Goal: Find specific page/section: Find specific page/section

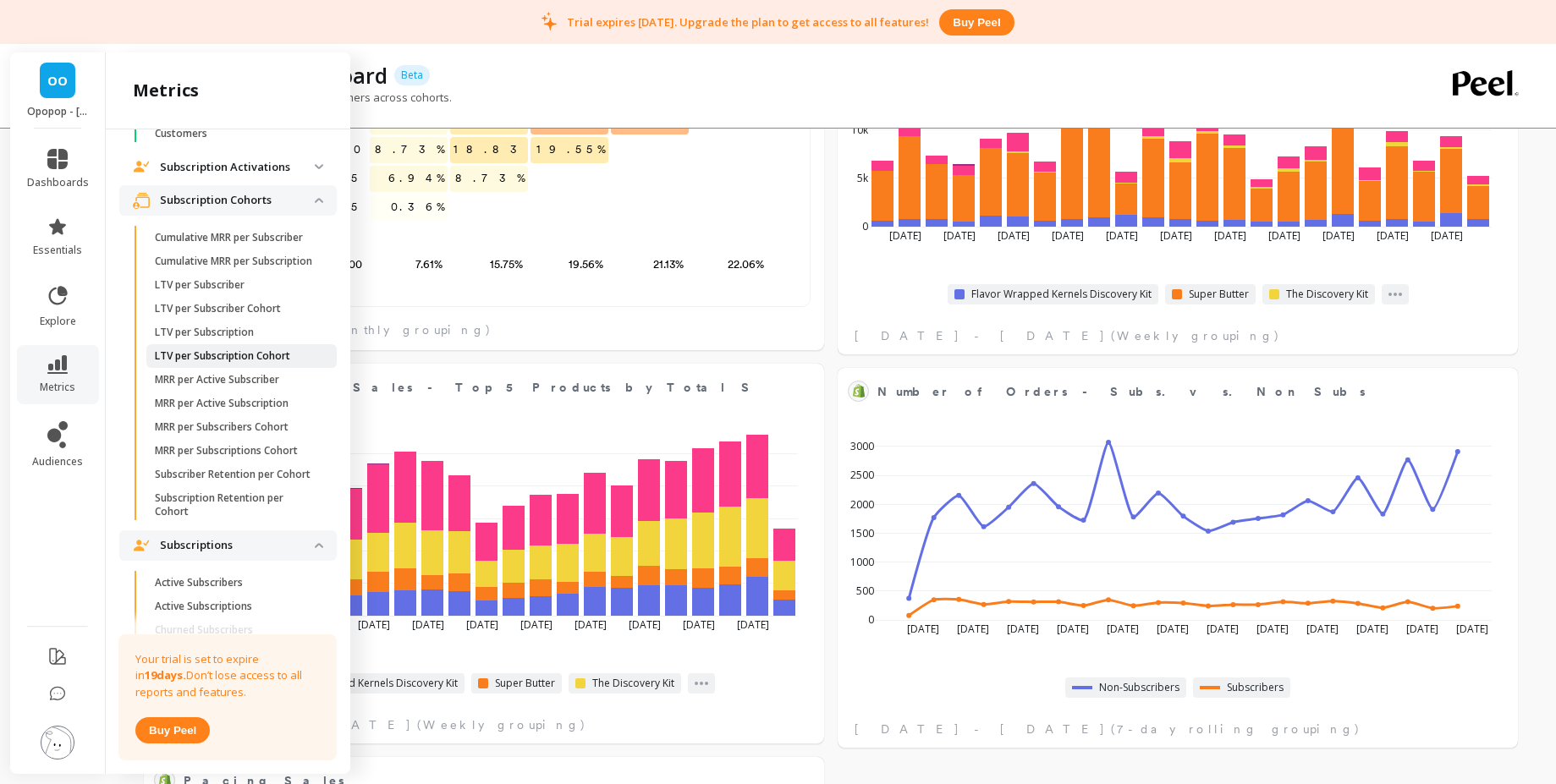
scroll to position [1113, 0]
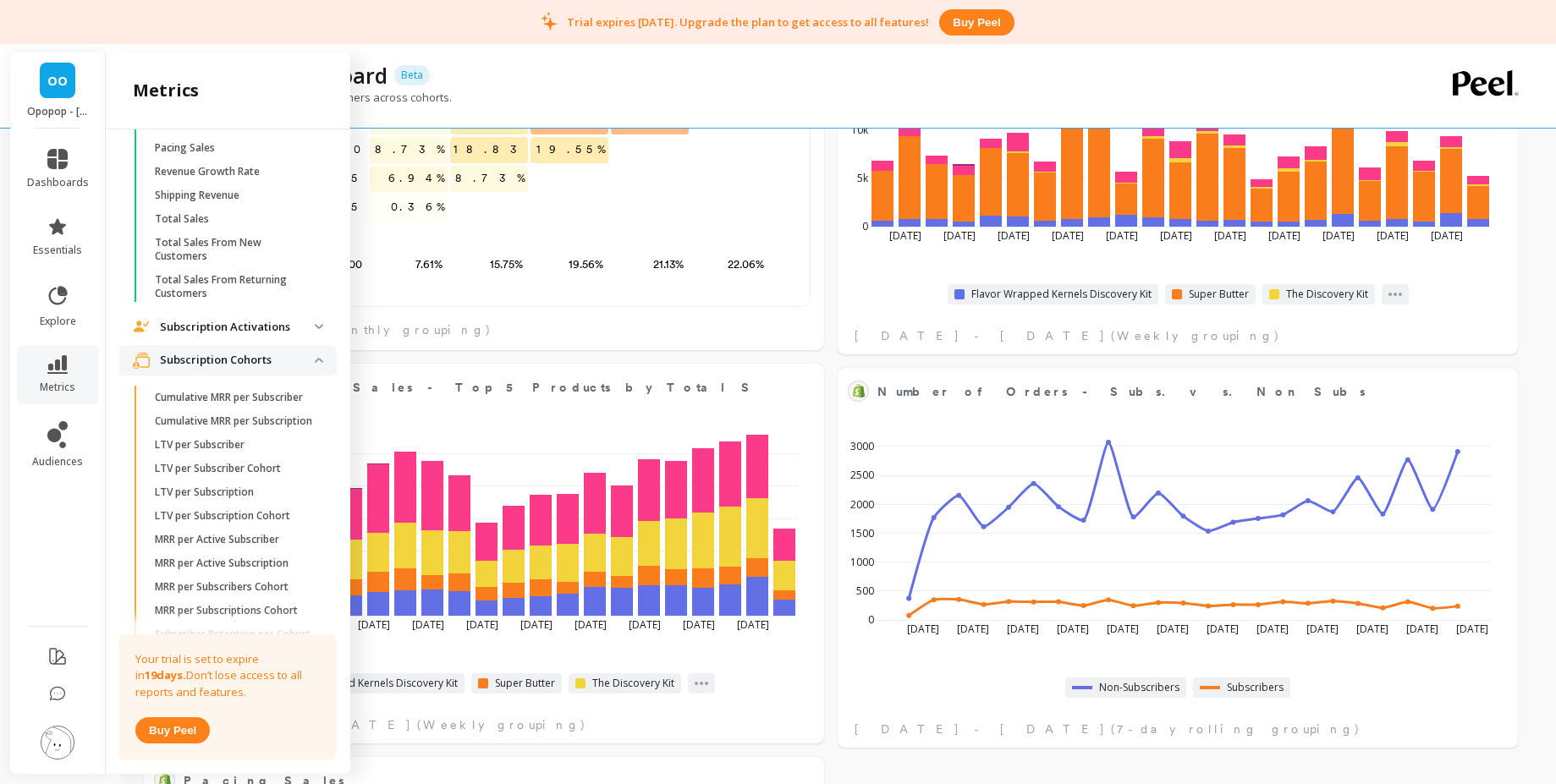
click at [270, 367] on p "Subscription Cohorts" at bounding box center [237, 360] width 155 height 17
click at [237, 409] on span "Subscriptions" at bounding box center [228, 394] width 217 height 31
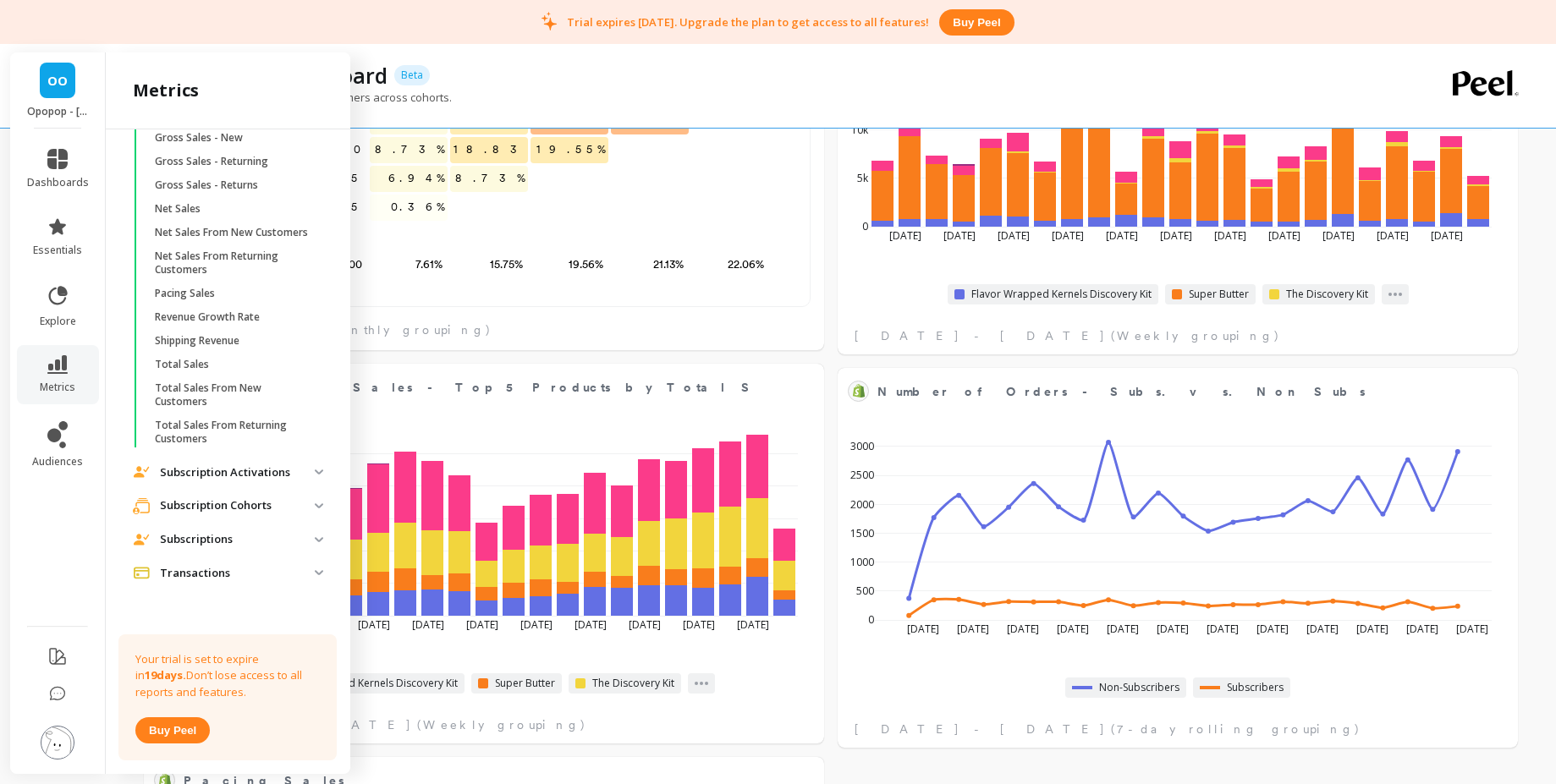
click at [234, 543] on p "Subscriptions" at bounding box center [237, 540] width 155 height 17
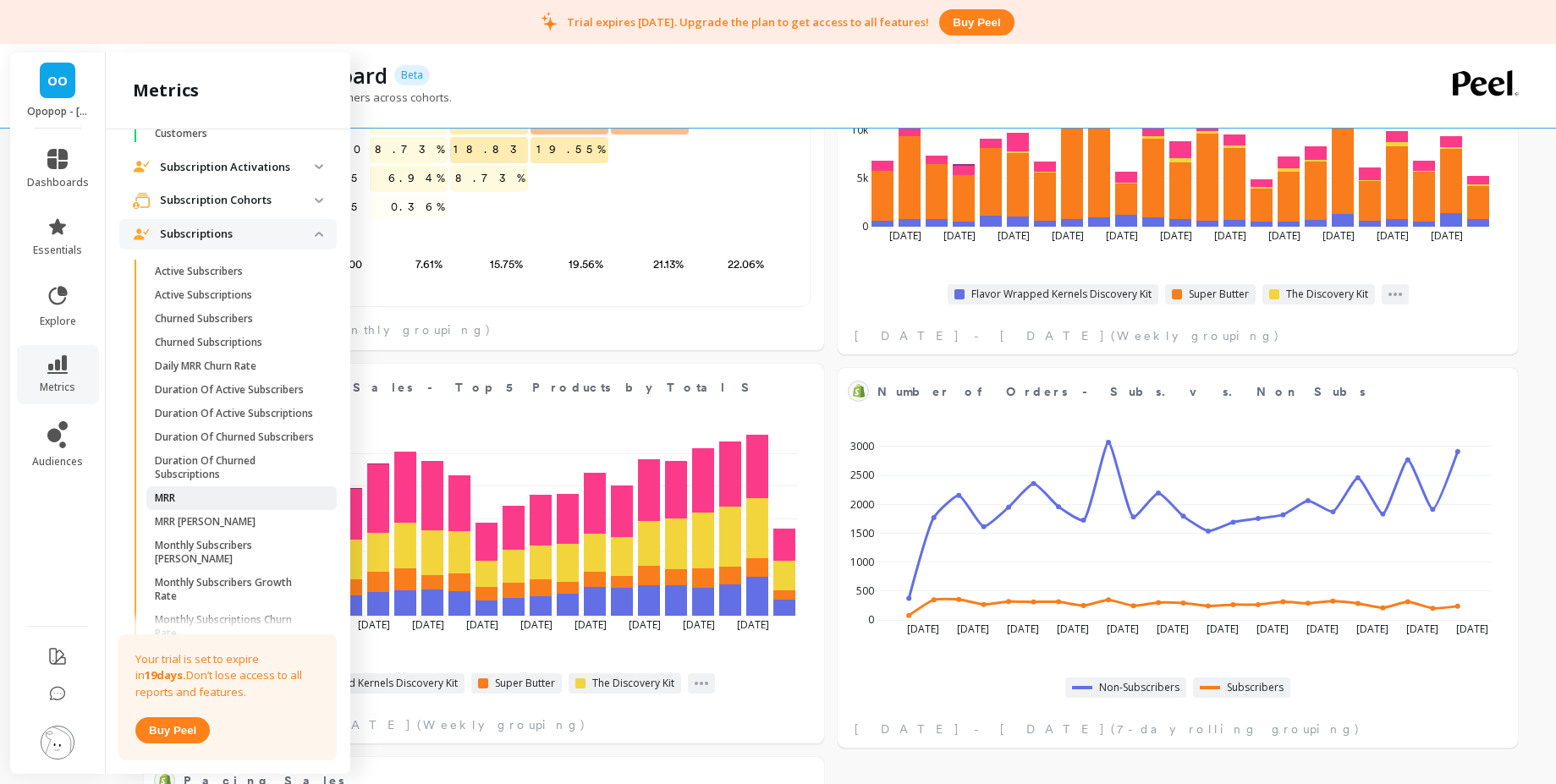
scroll to position [1269, 0]
click at [289, 211] on p "Subscription Cohorts" at bounding box center [237, 205] width 155 height 17
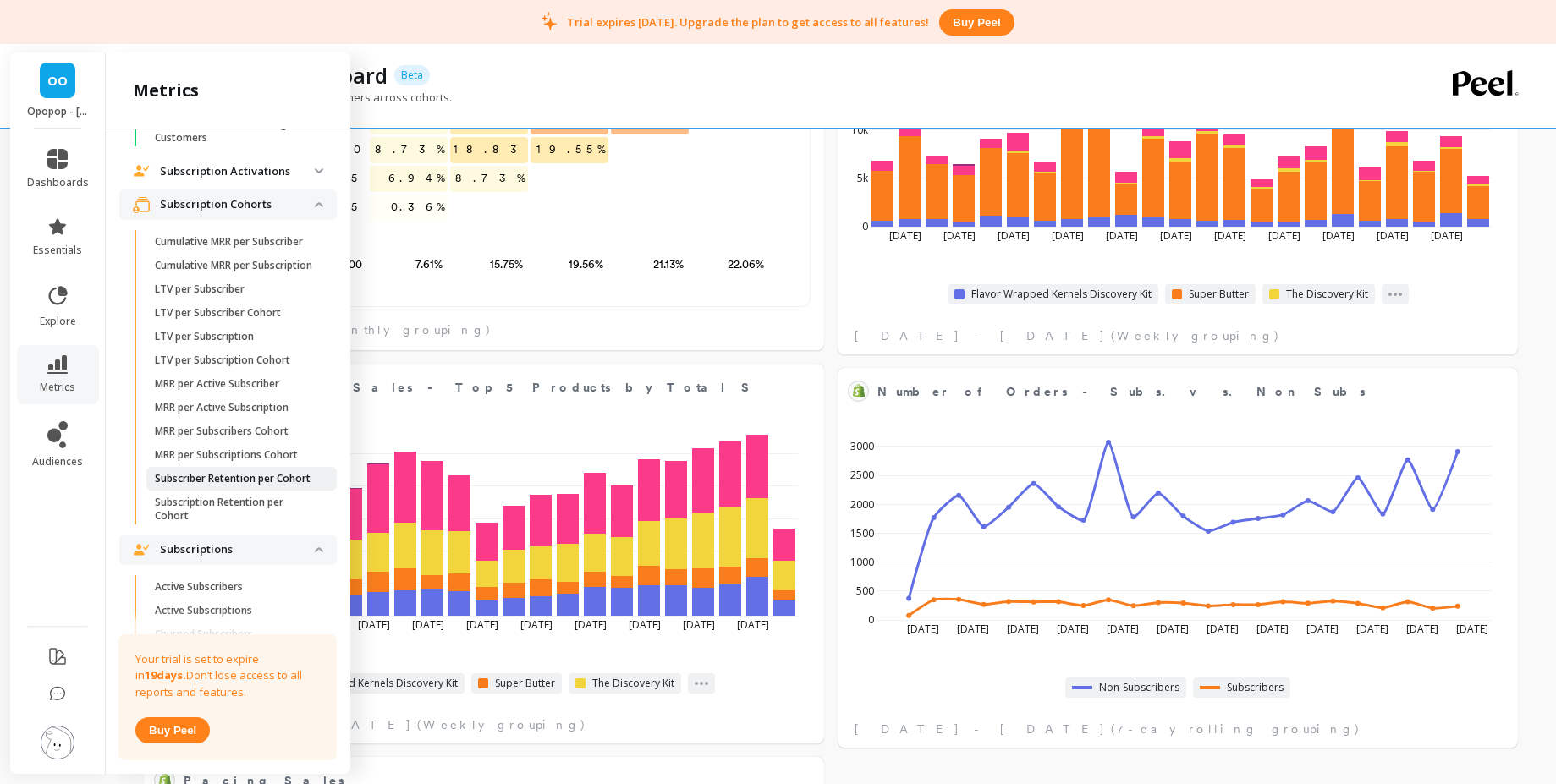
click at [239, 485] on p "Subscriber Retention per Cohort" at bounding box center [233, 479] width 156 height 14
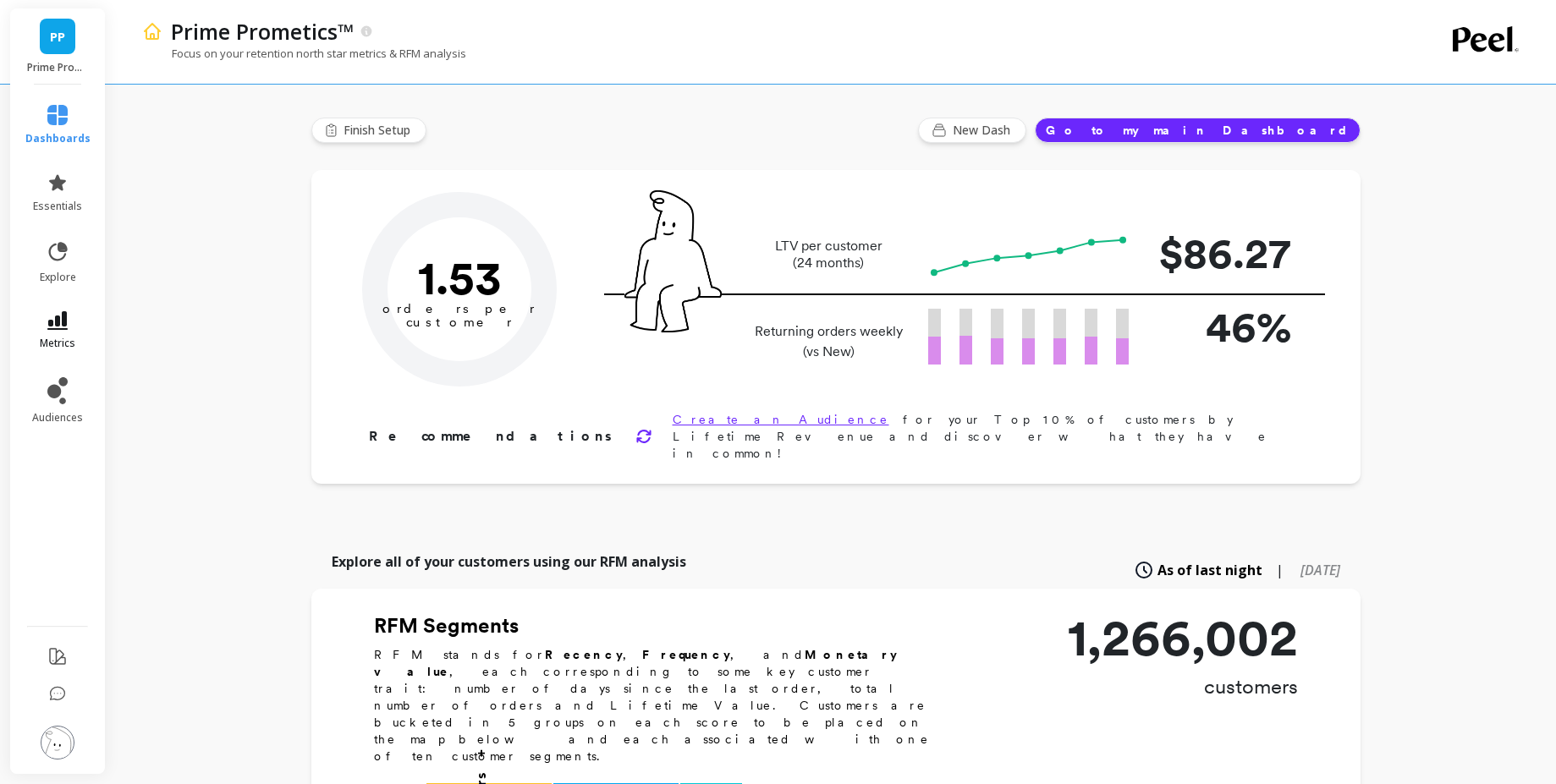
click at [68, 320] on link "metrics" at bounding box center [58, 331] width 65 height 39
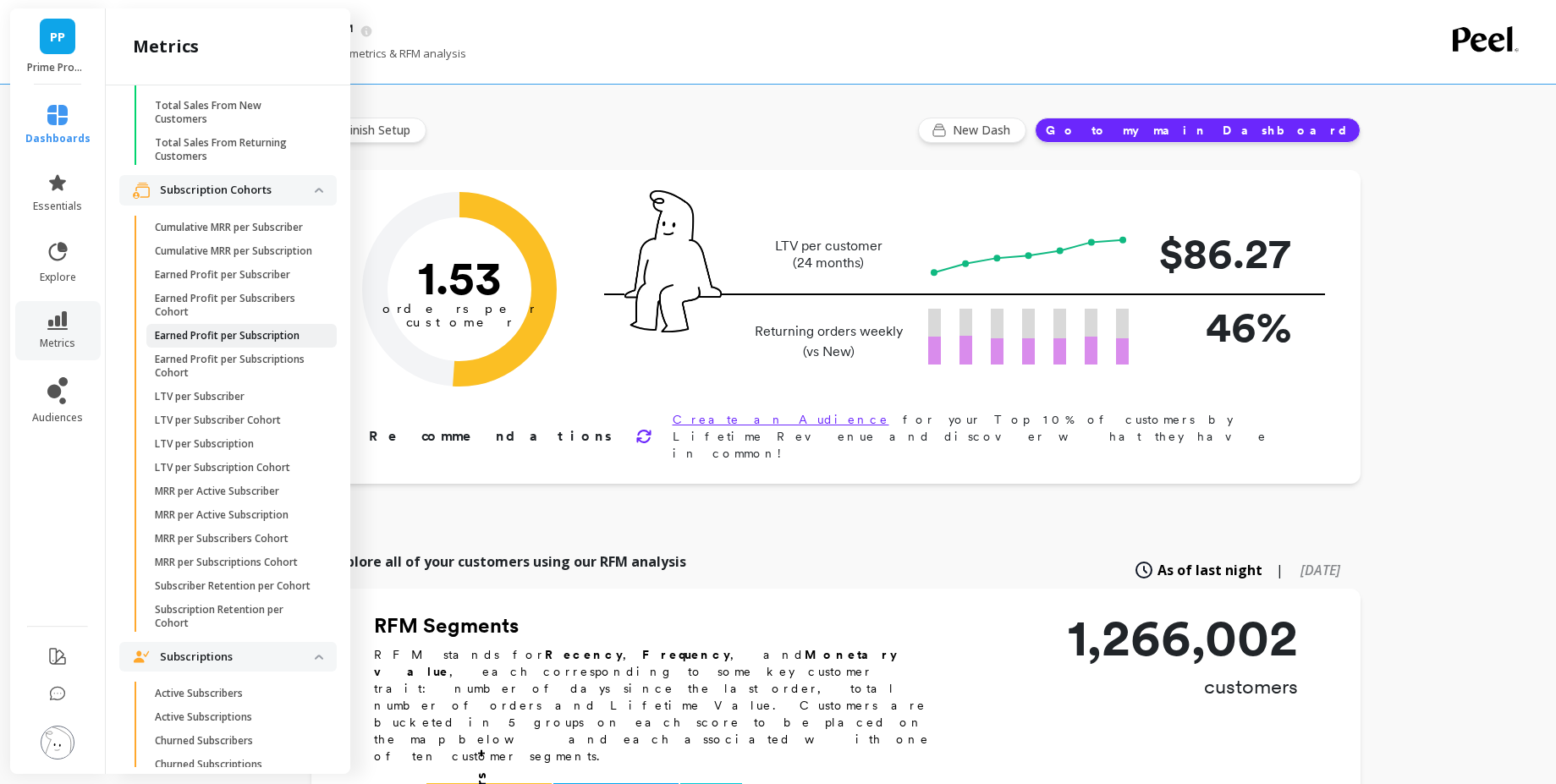
scroll to position [1269, 0]
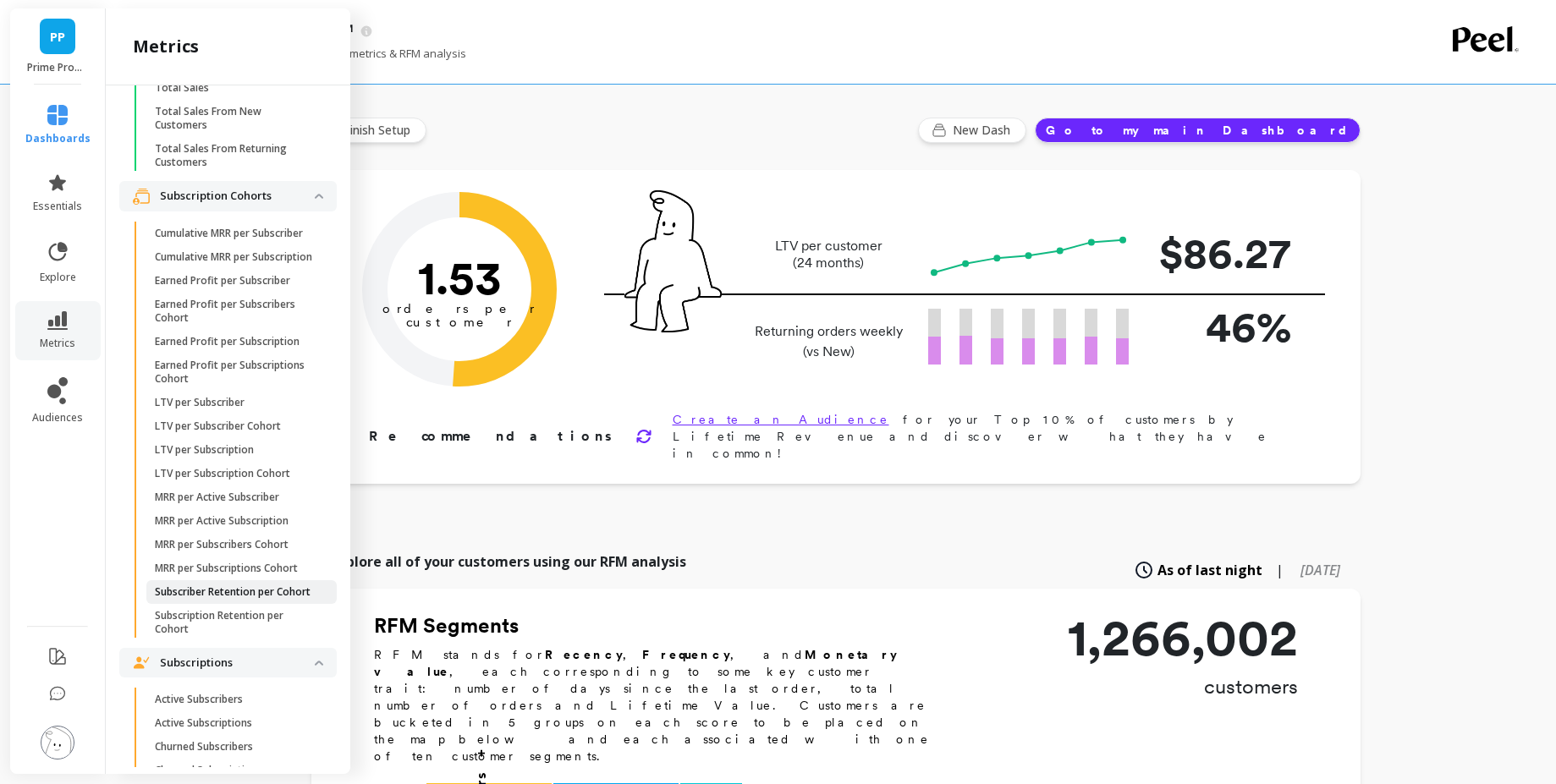
click at [208, 599] on p "Subscriber Retention per Cohort" at bounding box center [233, 592] width 156 height 14
